Goal: Understand process/instructions: Learn how to perform a task or action

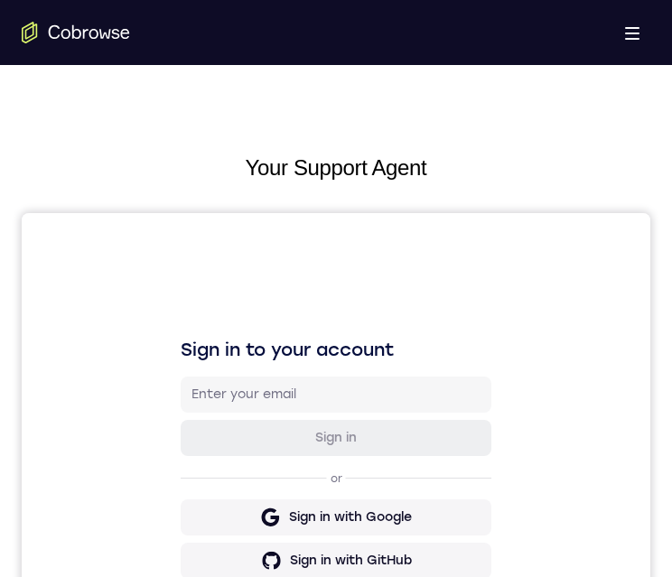
scroll to position [816, 0]
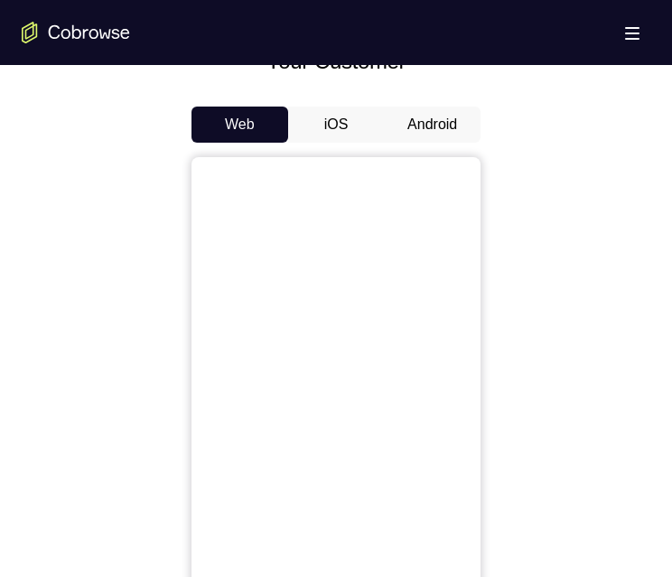
click at [415, 107] on button "Android" at bounding box center [432, 125] width 97 height 36
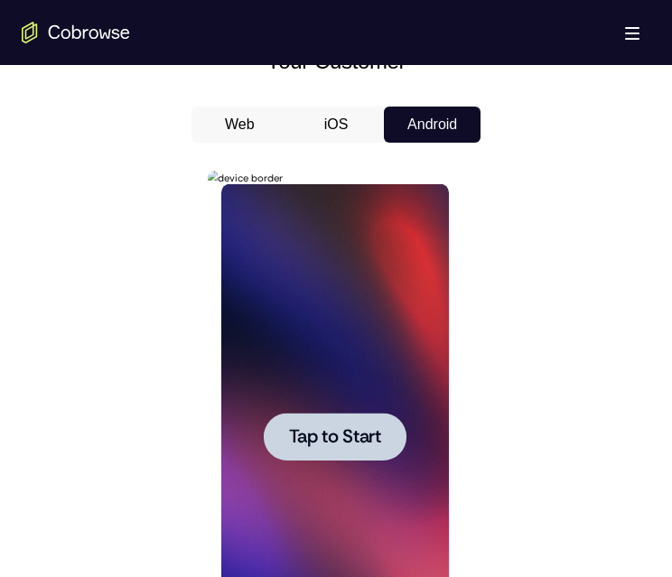
scroll to position [0, 0]
click at [376, 442] on span "Tap to Start" at bounding box center [334, 437] width 92 height 18
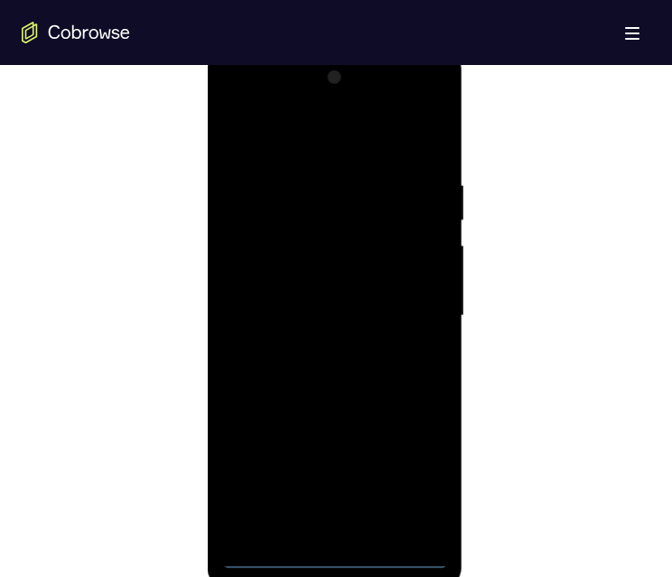
scroll to position [946, 0]
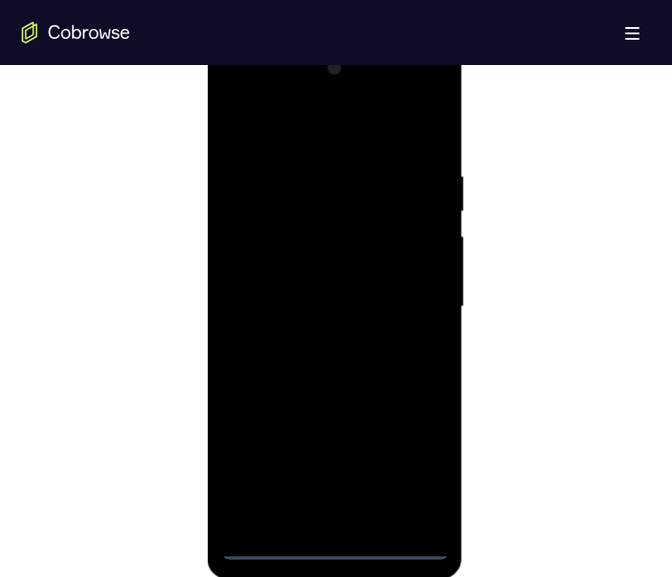
click at [329, 551] on div at bounding box center [333, 307] width 227 height 506
click at [414, 467] on div at bounding box center [333, 307] width 227 height 506
click at [316, 123] on div at bounding box center [333, 307] width 227 height 506
click at [404, 296] on div at bounding box center [333, 307] width 227 height 506
click at [239, 97] on div at bounding box center [333, 307] width 227 height 506
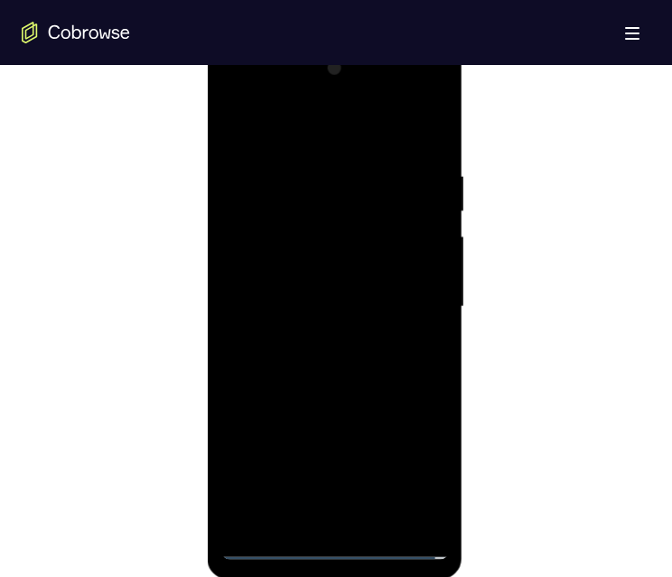
click at [333, 201] on div at bounding box center [333, 307] width 227 height 506
click at [245, 510] on div at bounding box center [333, 307] width 227 height 506
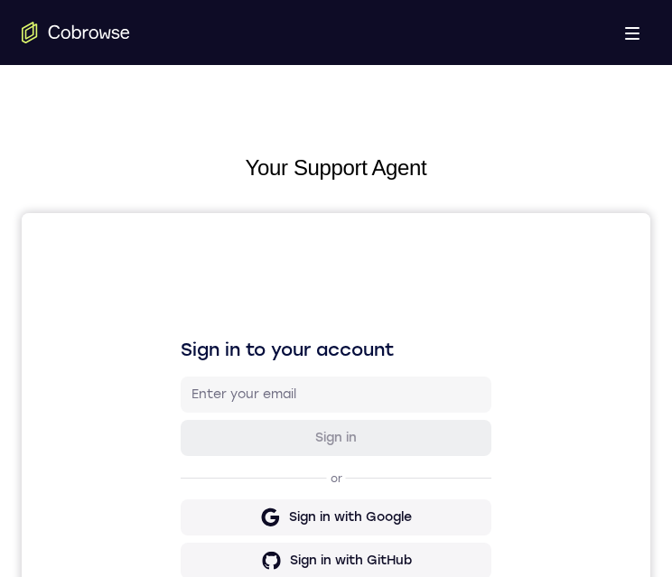
scroll to position [778, 0]
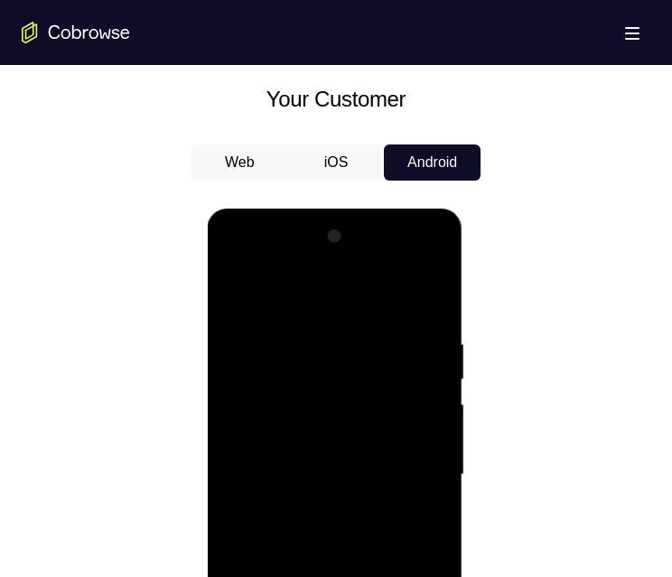
click at [326, 475] on div at bounding box center [333, 475] width 227 height 506
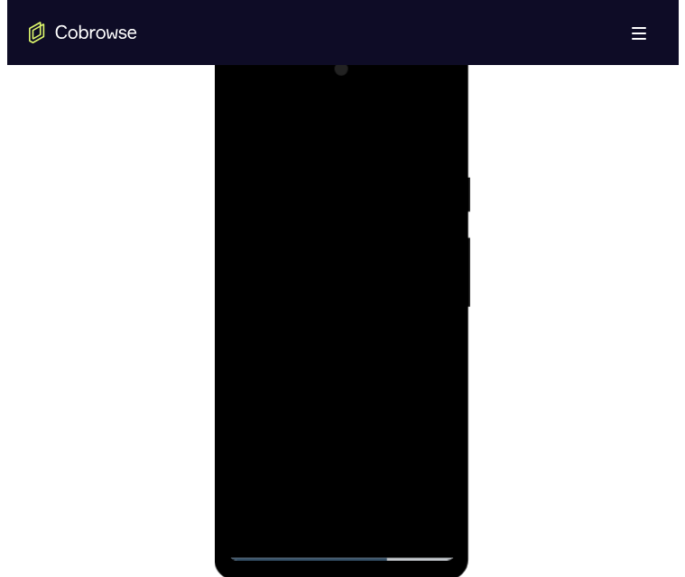
scroll to position [0, 0]
